Goal: Task Accomplishment & Management: Manage account settings

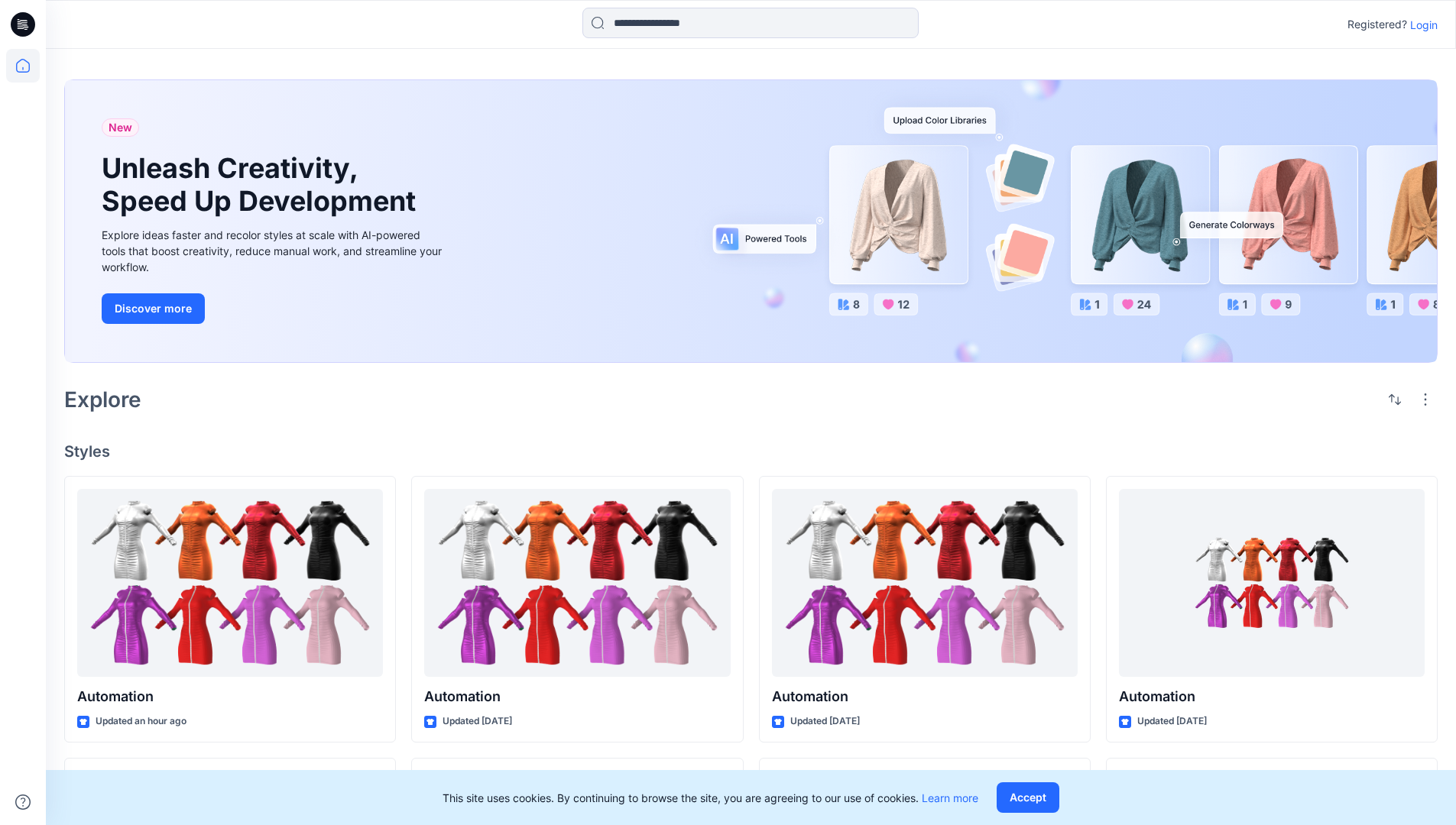
click at [1420, 25] on p "Login" at bounding box center [1424, 25] width 28 height 16
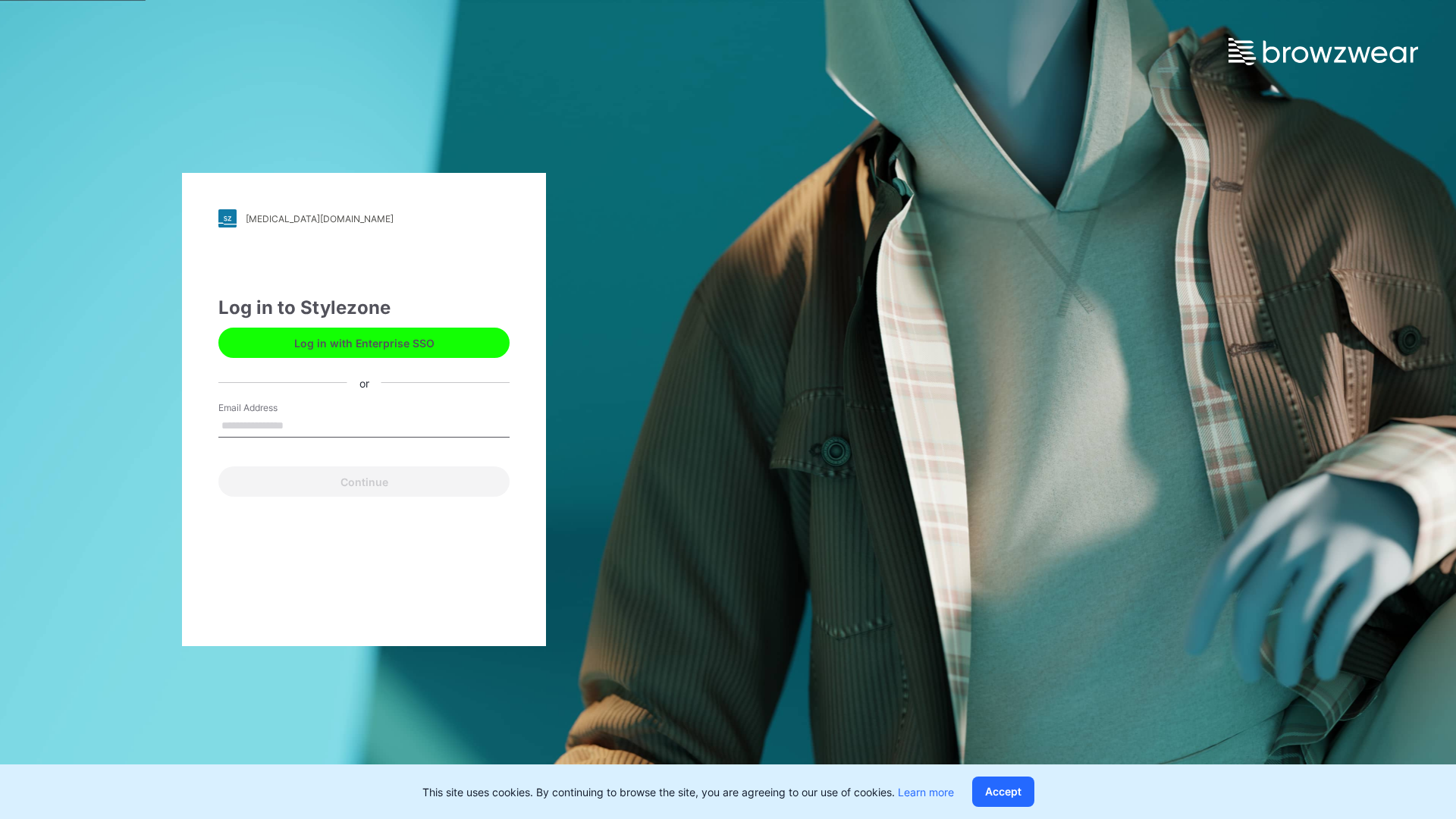
click at [300, 425] on input "Email Address" at bounding box center [363, 426] width 291 height 23
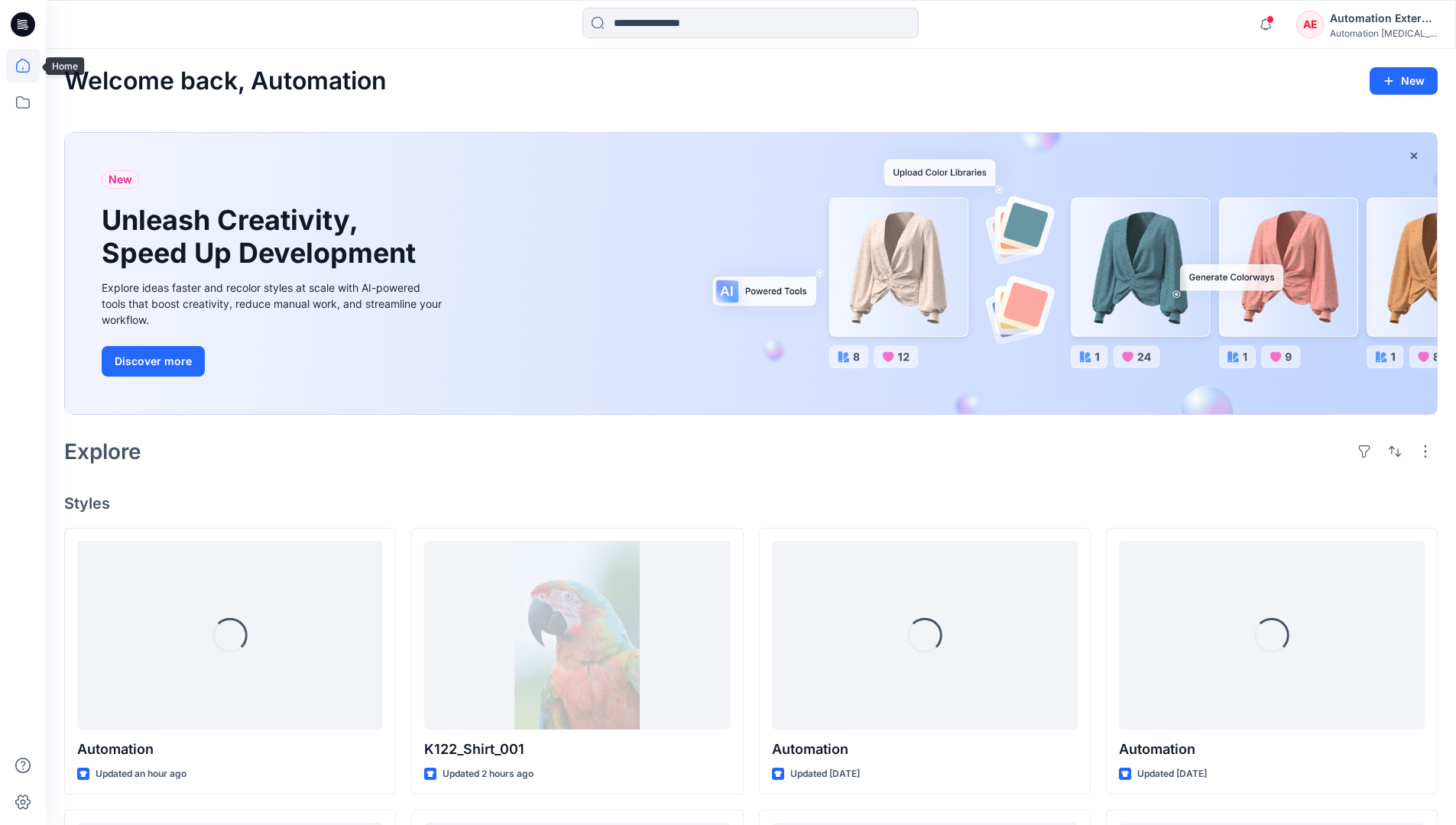
click at [29, 66] on icon at bounding box center [23, 66] width 14 height 14
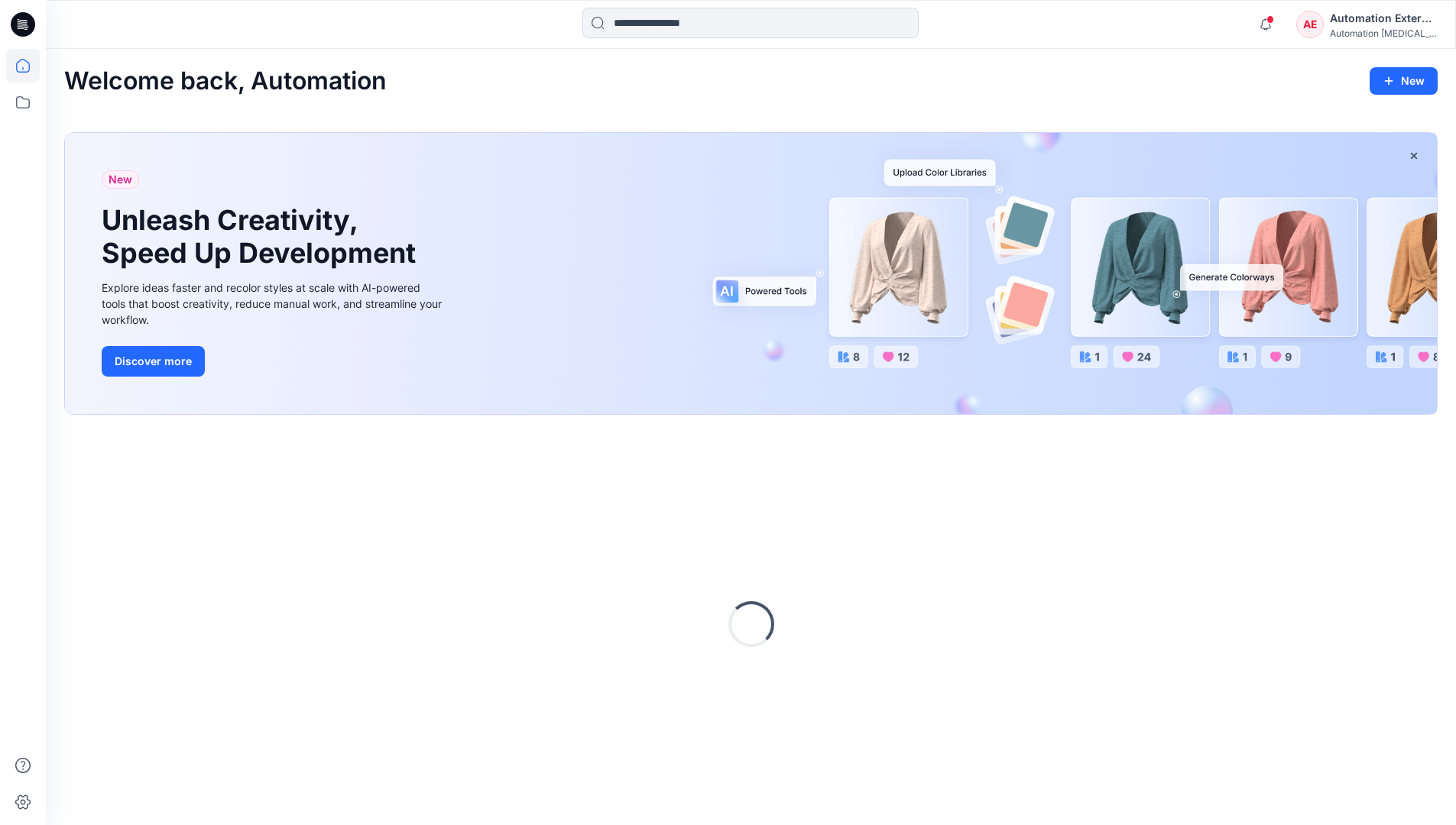
click at [1331, 26] on div "Automation External" at bounding box center [1384, 18] width 107 height 19
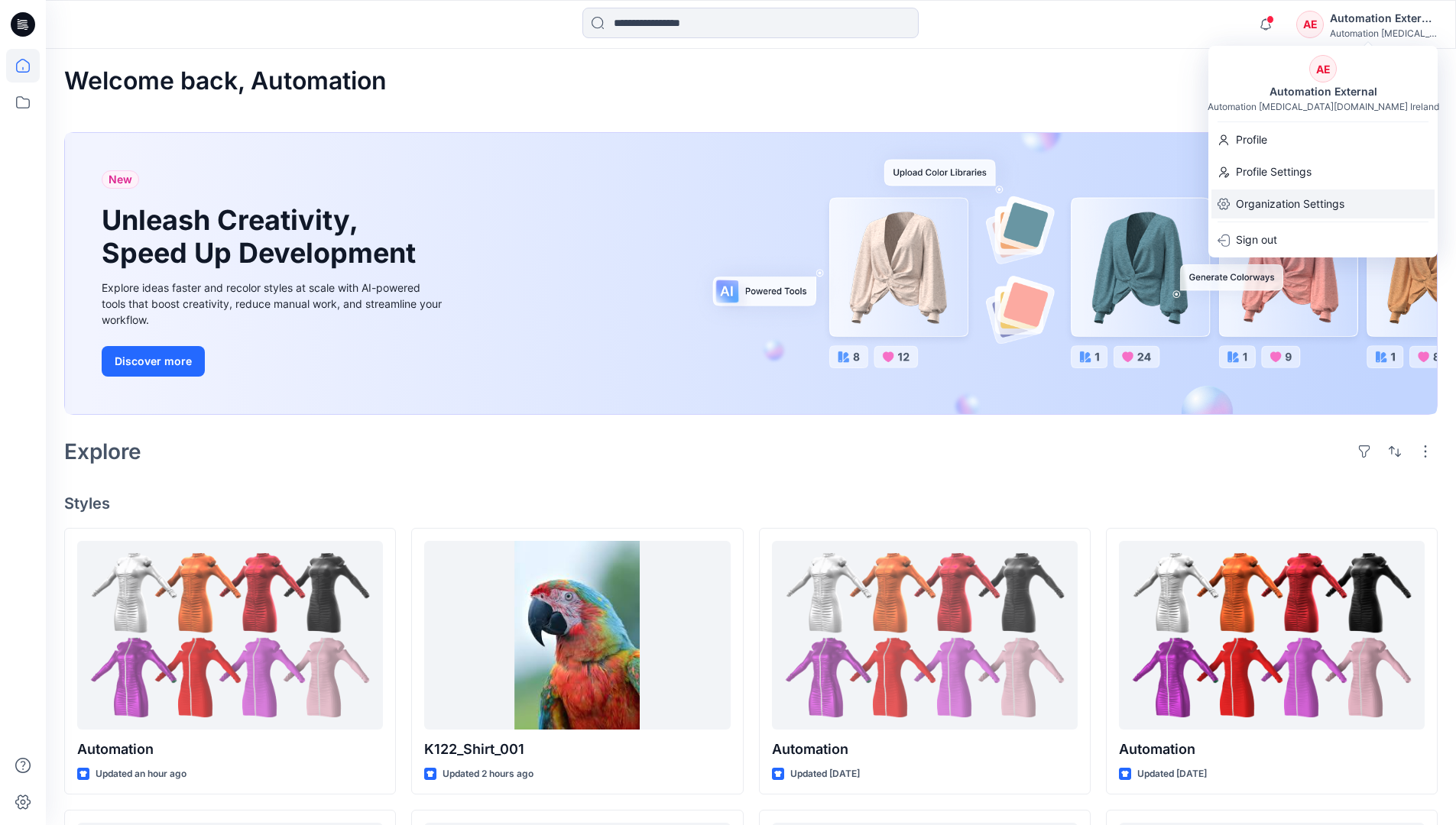
click at [1280, 195] on p "Organization Settings" at bounding box center [1290, 203] width 109 height 29
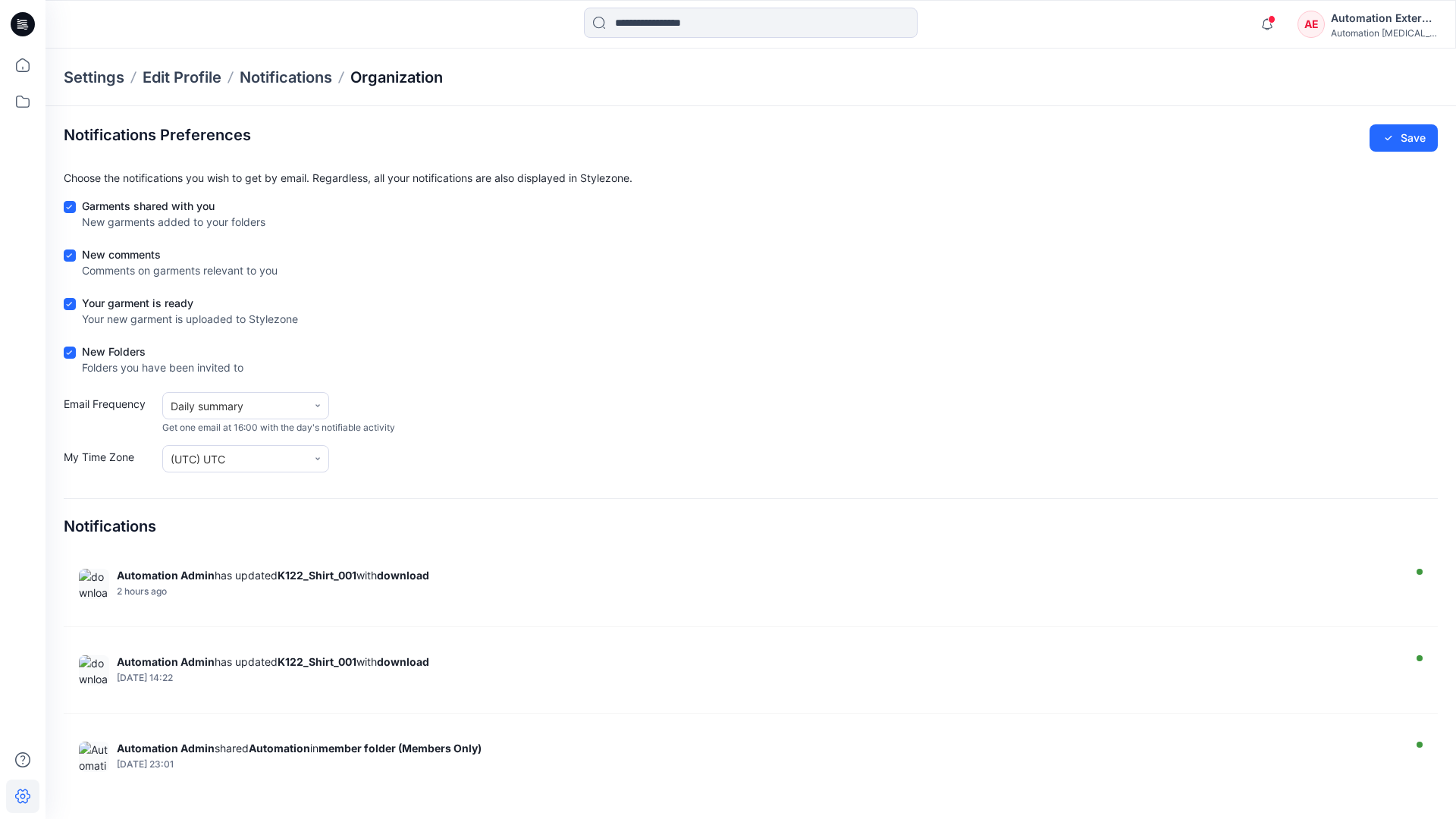
click at [426, 79] on p "Organization" at bounding box center [397, 77] width 92 height 22
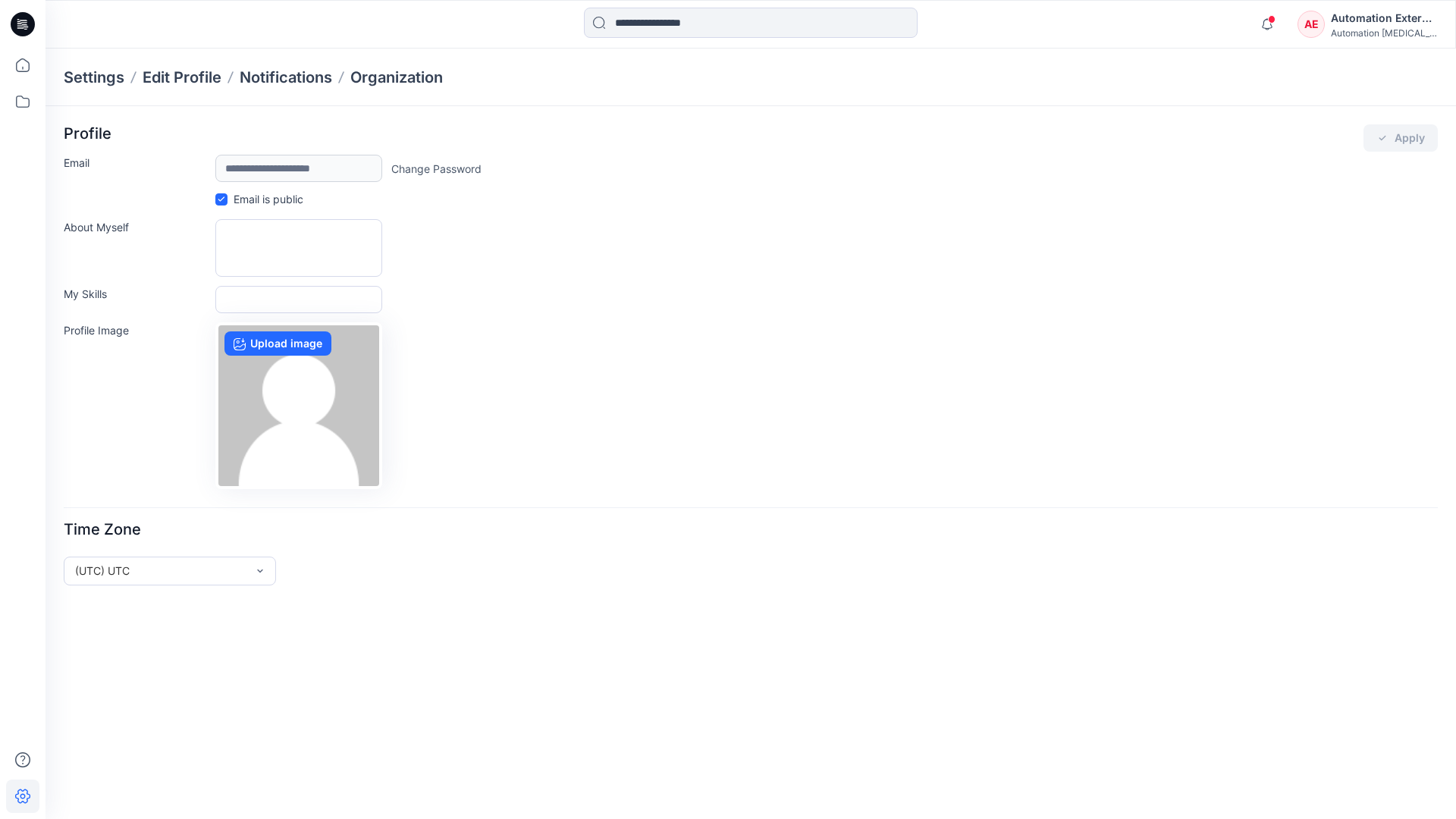
click at [1385, 24] on div "Automation External" at bounding box center [1384, 18] width 106 height 19
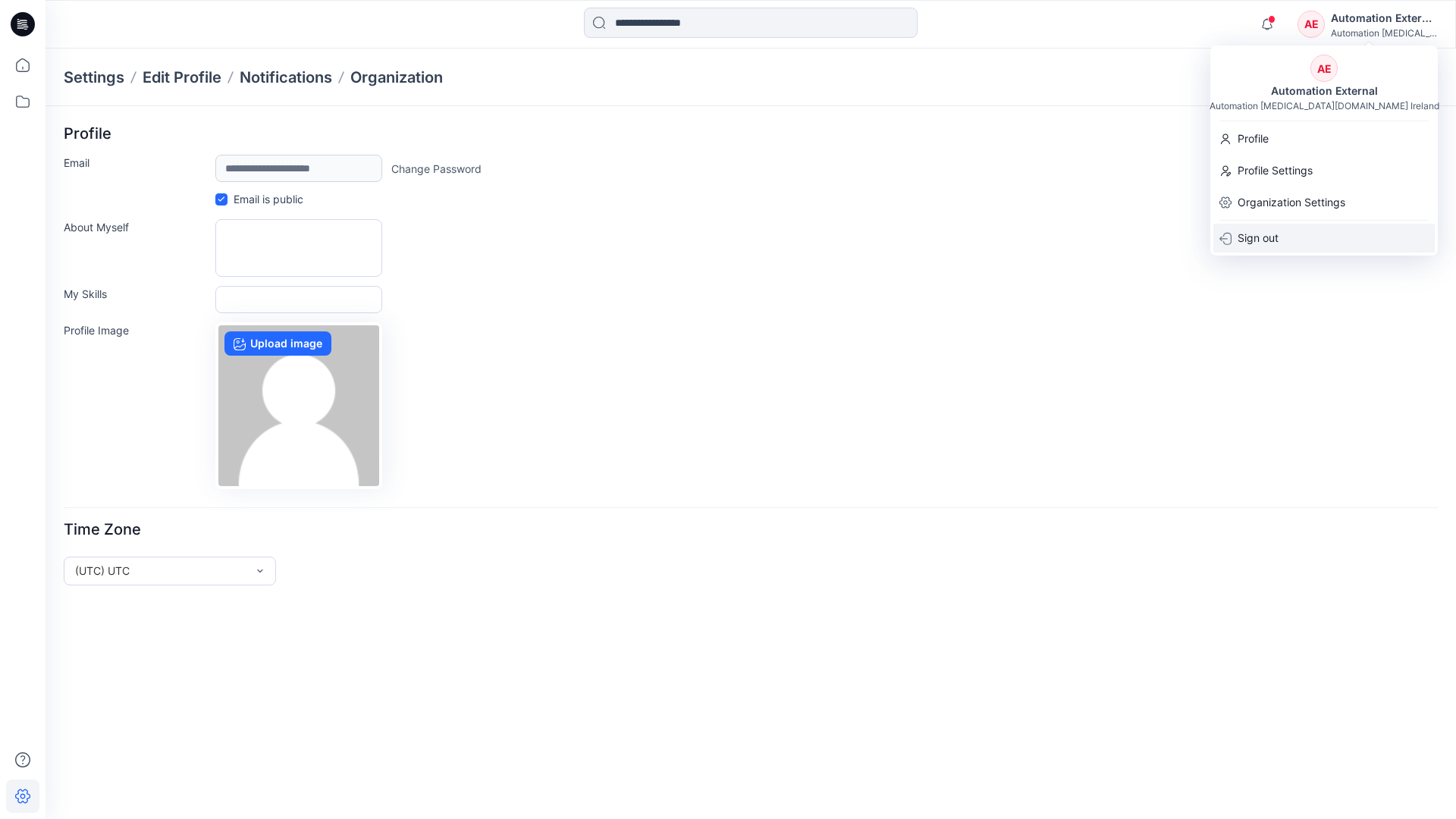
click at [1287, 236] on div "Sign out" at bounding box center [1324, 237] width 221 height 28
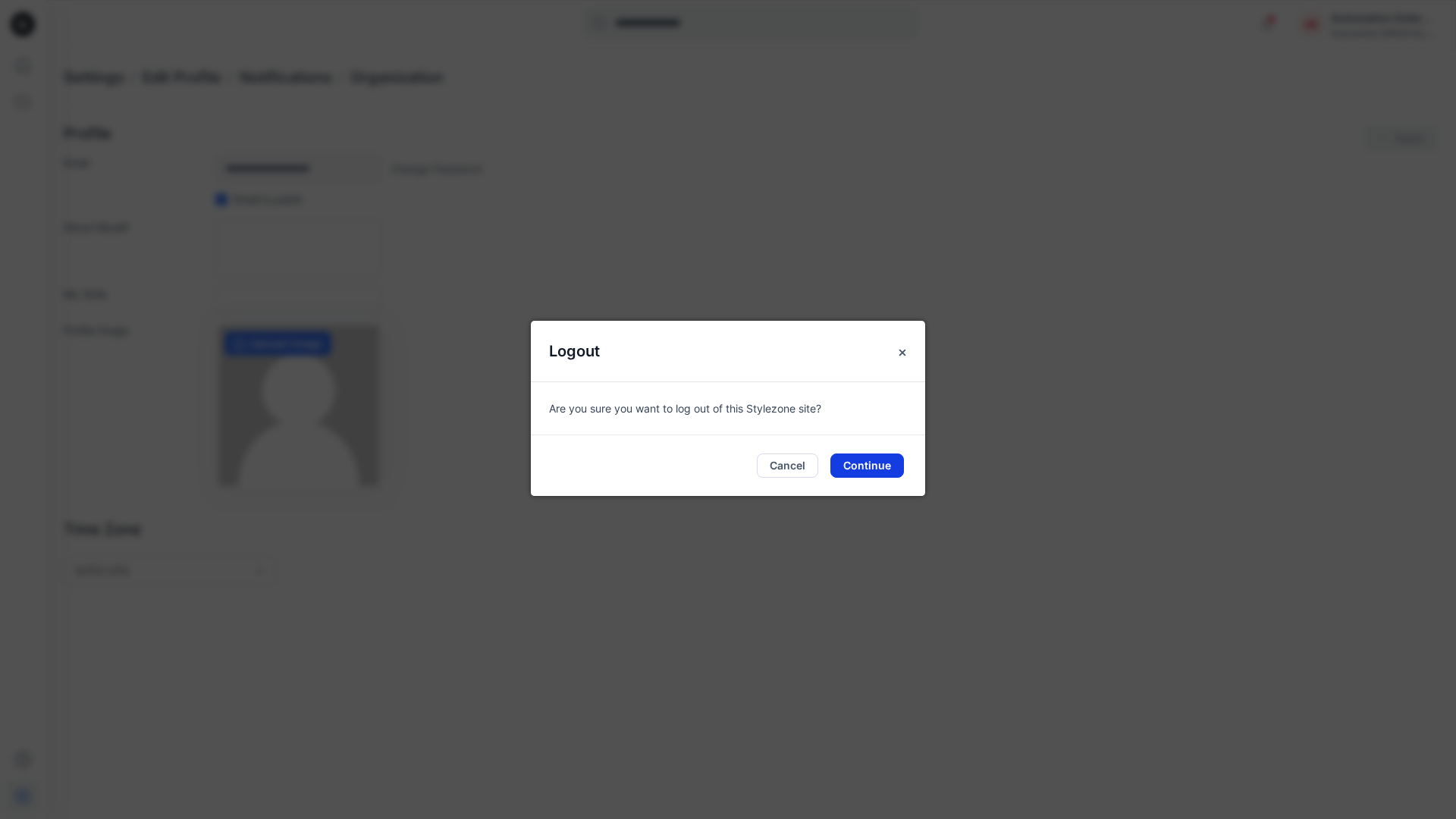
click at [876, 459] on button "Continue" at bounding box center [867, 465] width 73 height 24
